Goal: Task Accomplishment & Management: Complete application form

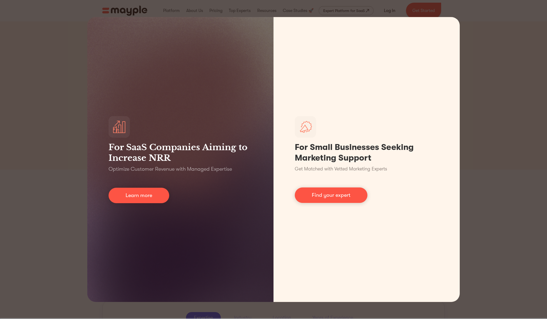
click at [51, 89] on div "For SaaS Companies Aiming to Increase NRR Optimize Customer Revenue with Manage…" at bounding box center [273, 159] width 547 height 319
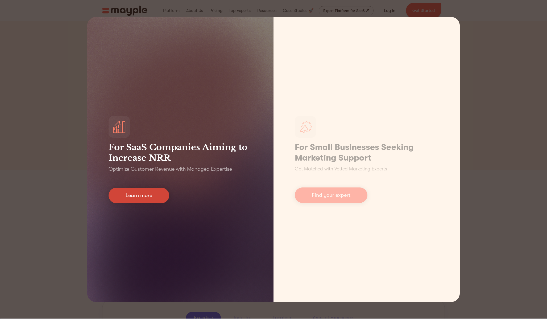
click at [114, 199] on link "Learn more" at bounding box center [139, 195] width 61 height 15
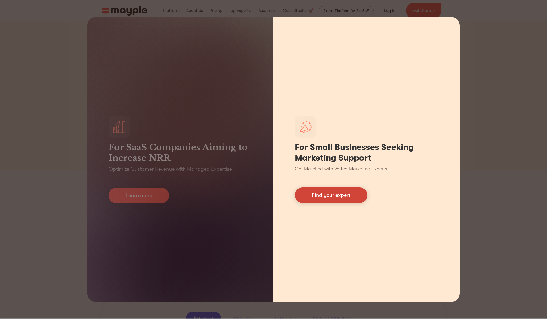
click at [332, 200] on link "Find your expert" at bounding box center [331, 194] width 73 height 15
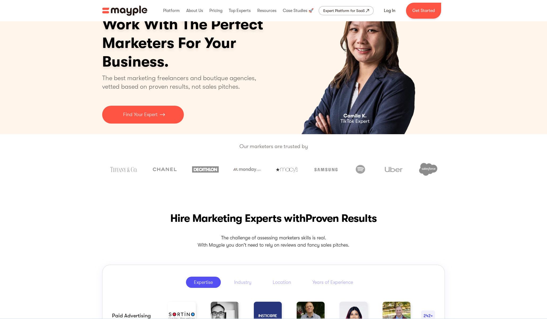
scroll to position [31, 0]
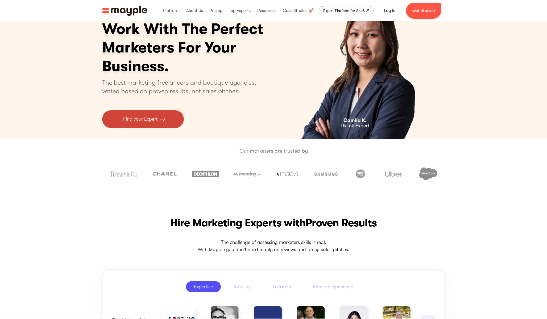
click at [126, 118] on p "Find Your Expert" at bounding box center [140, 118] width 34 height 7
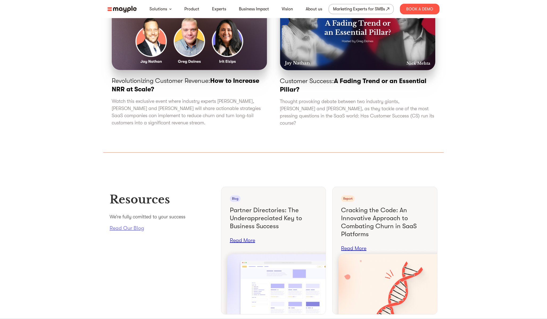
scroll to position [1857, 0]
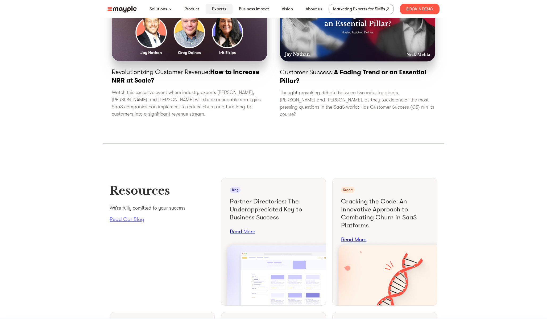
click at [216, 9] on link "Experts" at bounding box center [219, 9] width 14 height 6
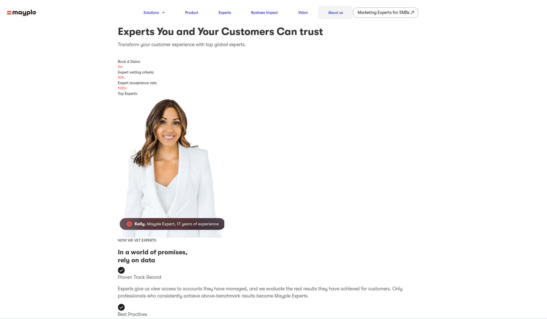
click at [337, 15] on link "About us" at bounding box center [335, 12] width 15 height 6
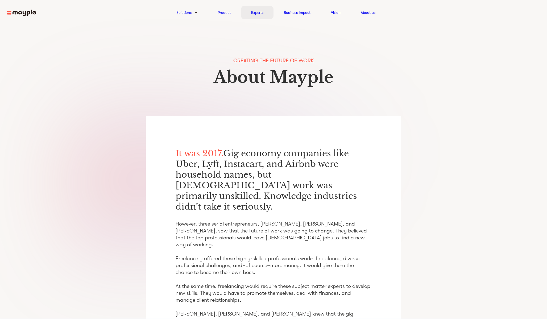
click at [254, 12] on link "Experts" at bounding box center [257, 12] width 12 height 6
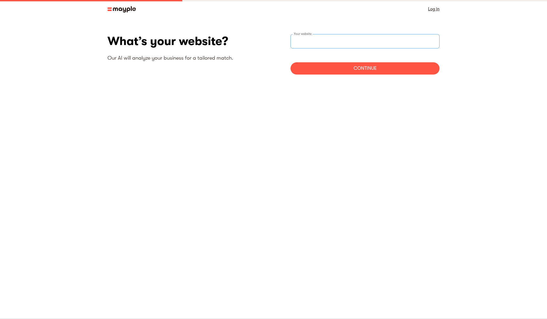
click at [303, 47] on input "websiteStep" at bounding box center [365, 41] width 149 height 14
type input "https://www.portfoliobox.com"
click at [336, 69] on div "Continue" at bounding box center [365, 68] width 149 height 12
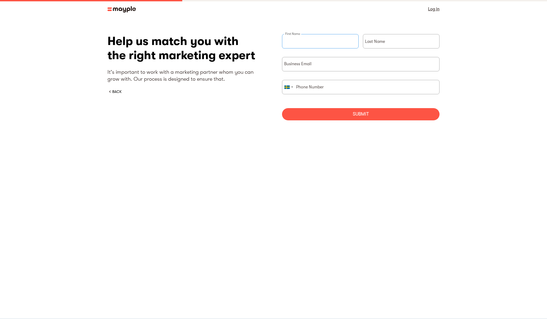
click at [313, 44] on input "briefForm" at bounding box center [320, 41] width 77 height 14
type input "Hamid"
type input "Abouei"
type input "hamid@portfoliobox.net"
type input "739470390"
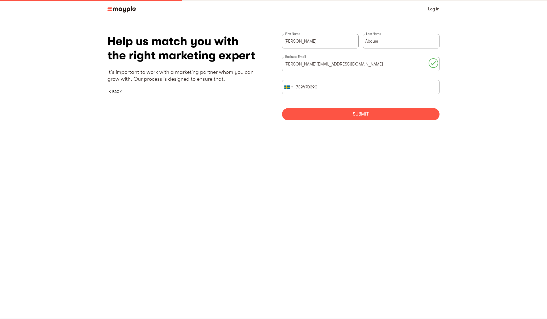
click at [350, 113] on div "Submit" at bounding box center [361, 114] width 158 height 12
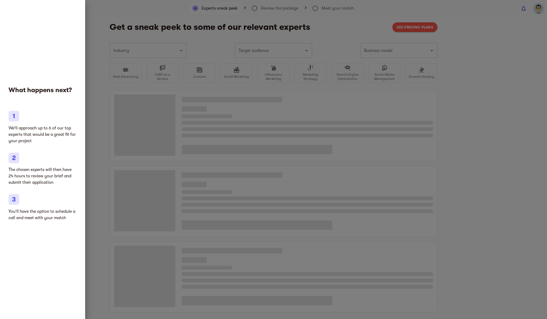
type input "Ecommerce services"
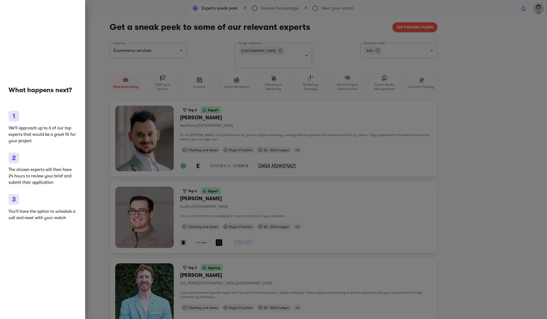
click at [114, 120] on div at bounding box center [273, 159] width 547 height 319
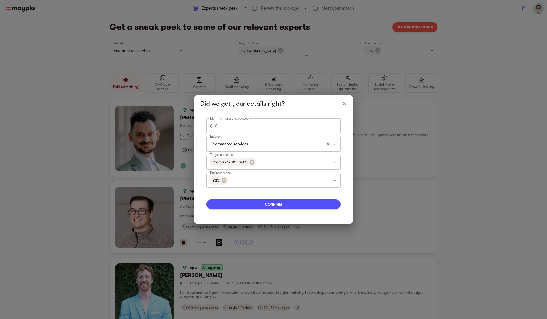
click at [317, 145] on input "Ecommerce services" at bounding box center [266, 144] width 114 height 10
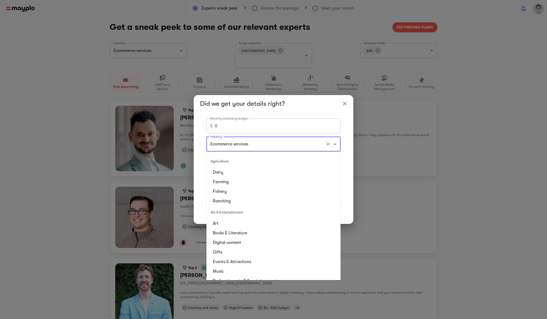
click at [300, 124] on input "0" at bounding box center [278, 125] width 126 height 15
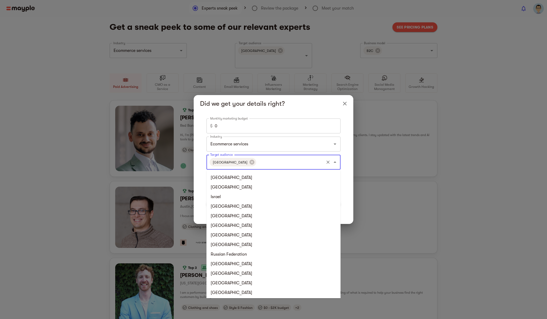
click at [257, 159] on input "Target audience" at bounding box center [290, 162] width 66 height 10
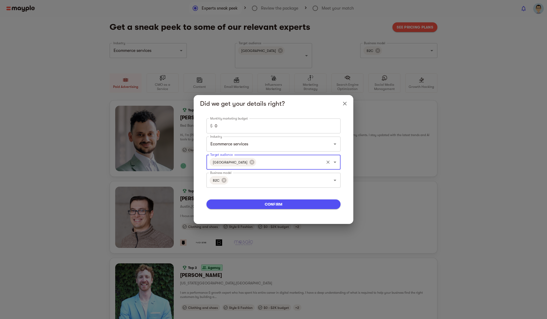
click at [257, 159] on input "Target audience" at bounding box center [290, 162] width 66 height 10
click at [346, 102] on icon "Close" at bounding box center [345, 103] width 6 height 6
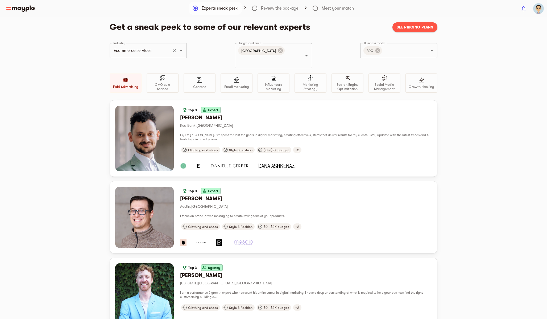
click at [174, 55] on div "Ecommerce services Industry" at bounding box center [148, 50] width 77 height 15
click at [174, 51] on icon "Clear" at bounding box center [174, 50] width 5 height 5
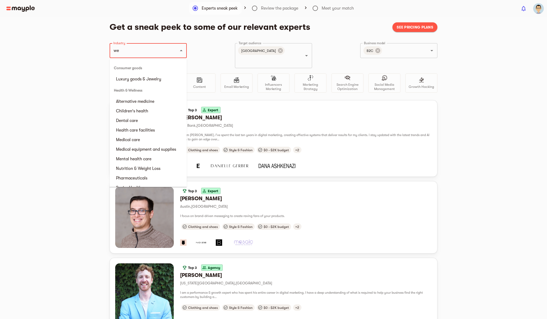
type input "w"
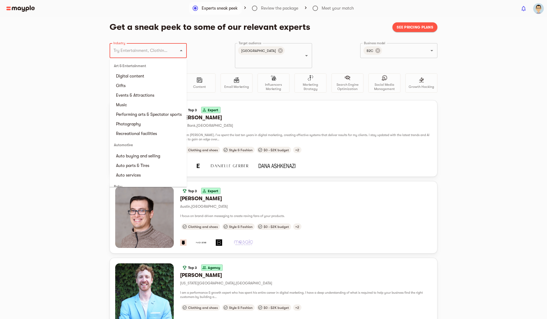
scroll to position [73, 0]
click at [130, 129] on li "Photography" at bounding box center [148, 124] width 77 height 10
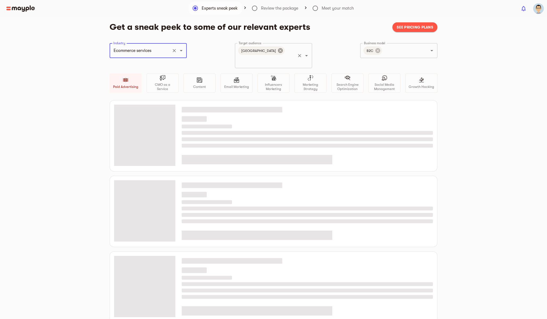
click at [278, 51] on icon at bounding box center [280, 50] width 5 height 5
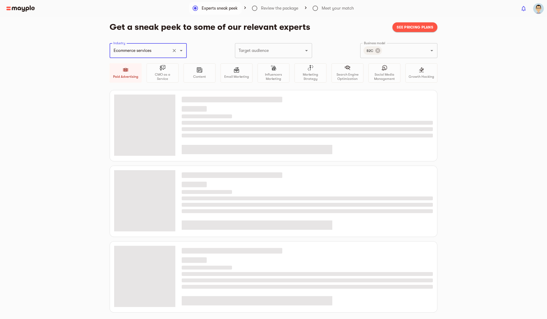
click at [258, 51] on input "Target audience" at bounding box center [265, 50] width 57 height 10
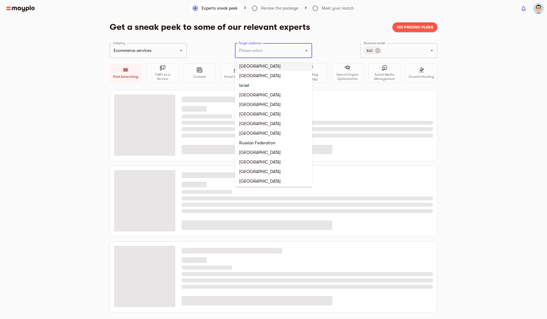
click at [252, 64] on li "[GEOGRAPHIC_DATA]" at bounding box center [273, 66] width 77 height 10
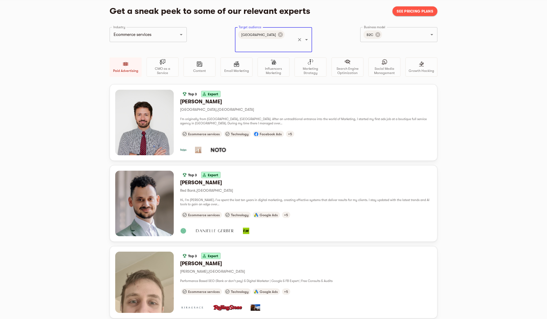
scroll to position [0, 0]
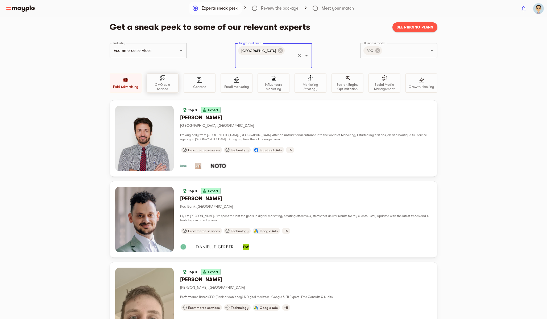
click at [171, 82] on p "CMO as a Service" at bounding box center [162, 86] width 27 height 9
click at [171, 80] on div "CMO as a Service" at bounding box center [163, 82] width 32 height 19
click at [373, 82] on p "Social Media Management" at bounding box center [384, 86] width 27 height 9
click at [180, 52] on icon "Open" at bounding box center [181, 50] width 6 height 6
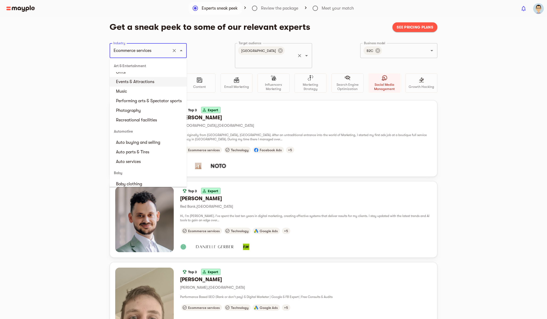
scroll to position [88, 0]
click at [134, 113] on li "Photography" at bounding box center [148, 110] width 77 height 10
type input "Photography"
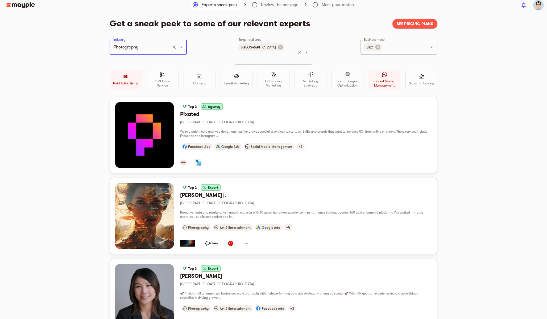
scroll to position [0, 0]
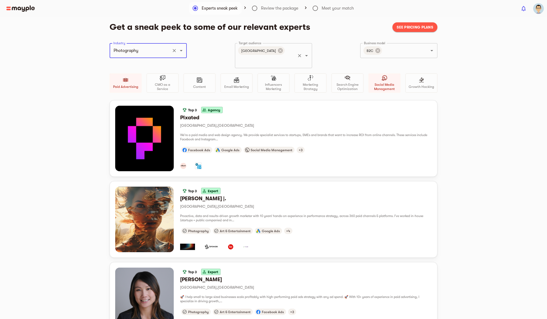
click at [207, 54] on div "Industry Photography Industry Target audience [GEOGRAPHIC_DATA] Target audience…" at bounding box center [274, 71] width 328 height 57
click at [278, 50] on icon at bounding box center [281, 51] width 6 height 6
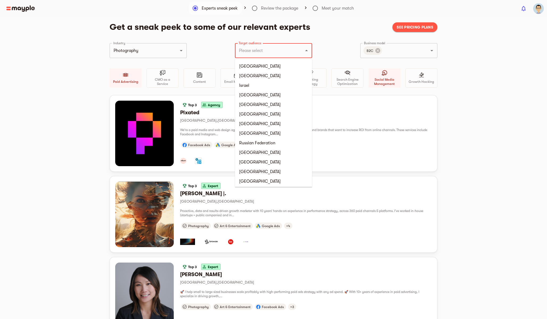
click at [258, 51] on input "Target audience" at bounding box center [265, 50] width 57 height 10
click at [250, 67] on li "[GEOGRAPHIC_DATA]" at bounding box center [273, 66] width 77 height 10
